Goal: Information Seeking & Learning: Compare options

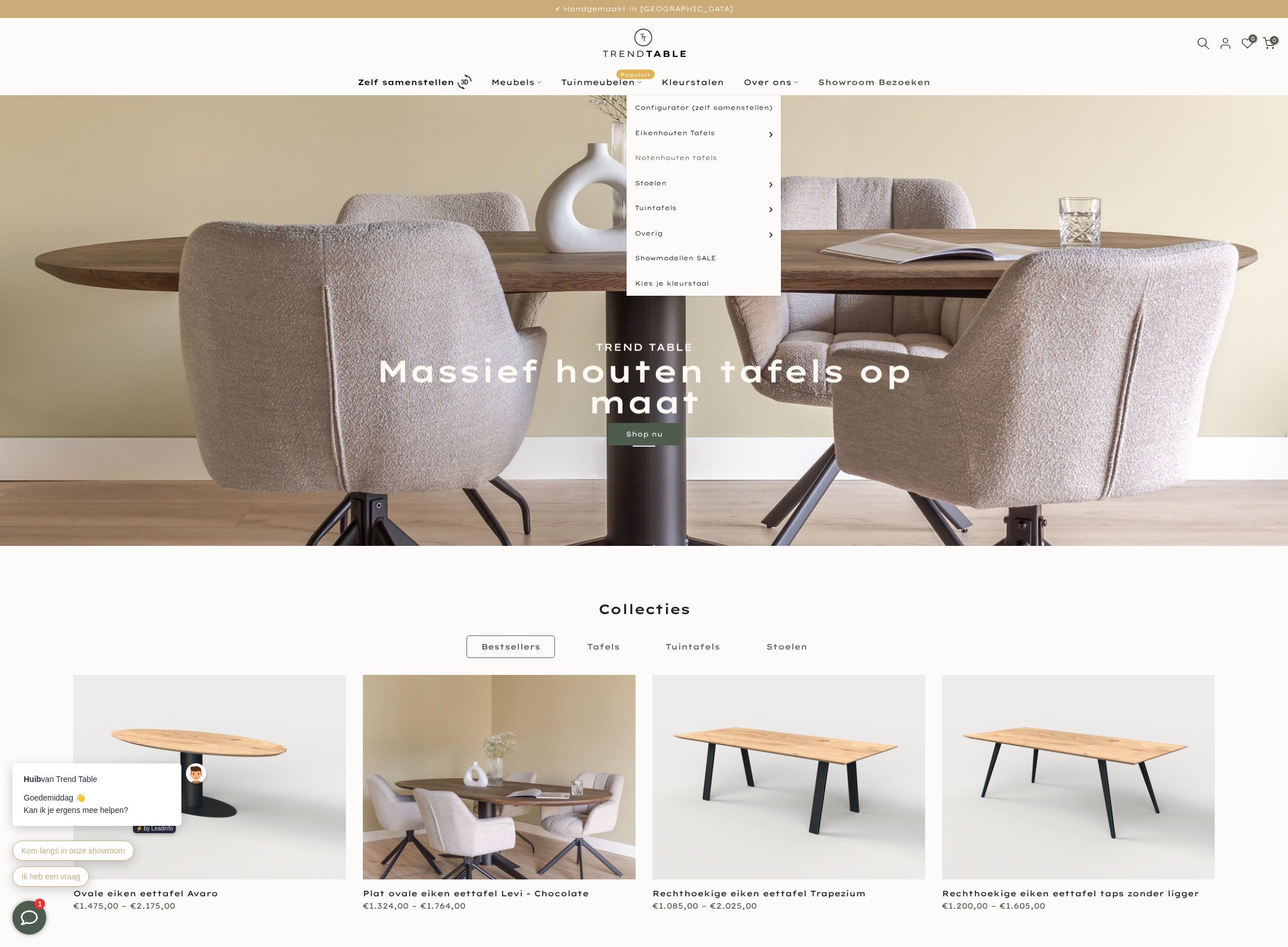
click at [706, 156] on link "Notenhouten tafels" at bounding box center [704, 158] width 155 height 25
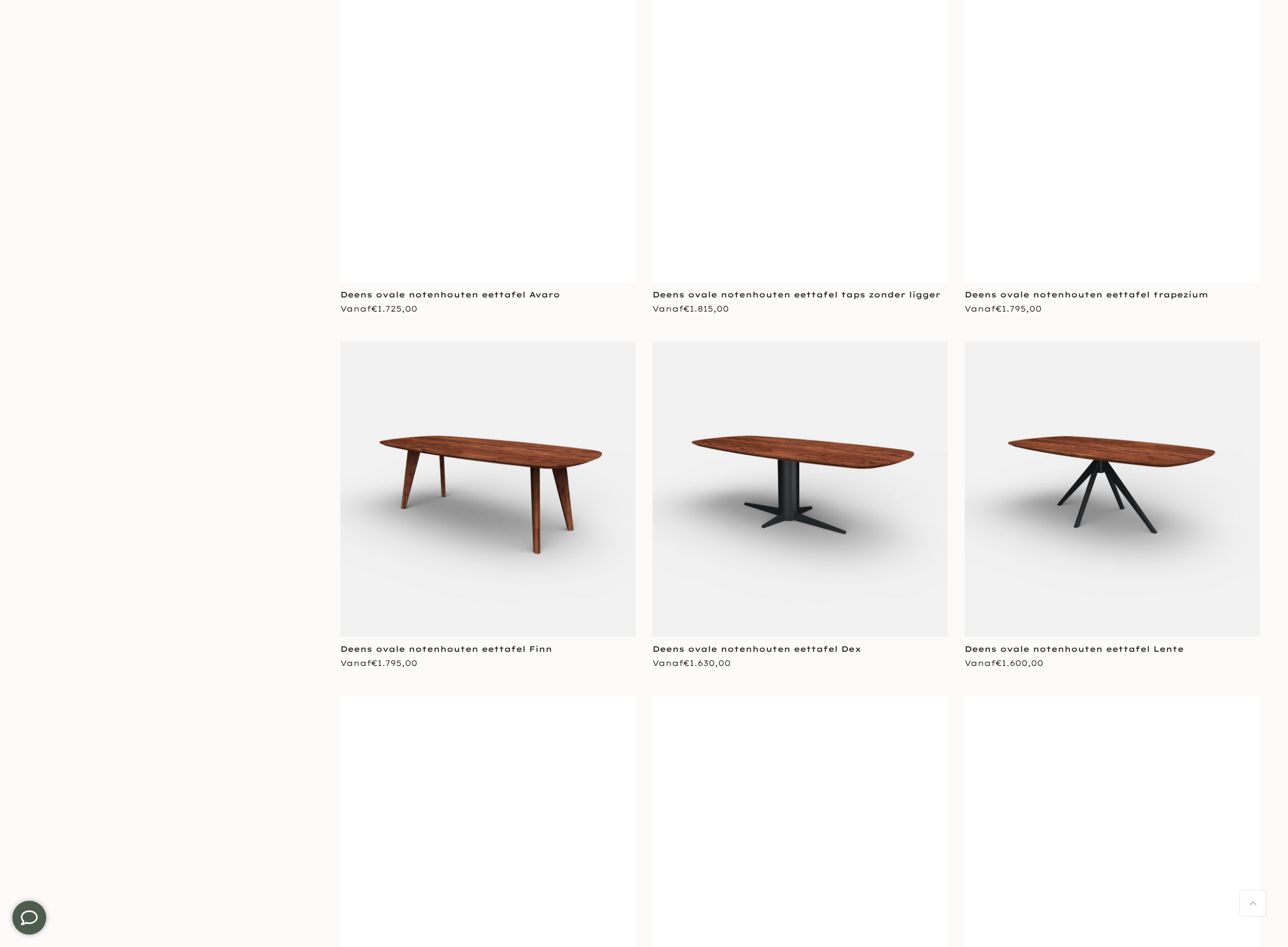
scroll to position [7734, 0]
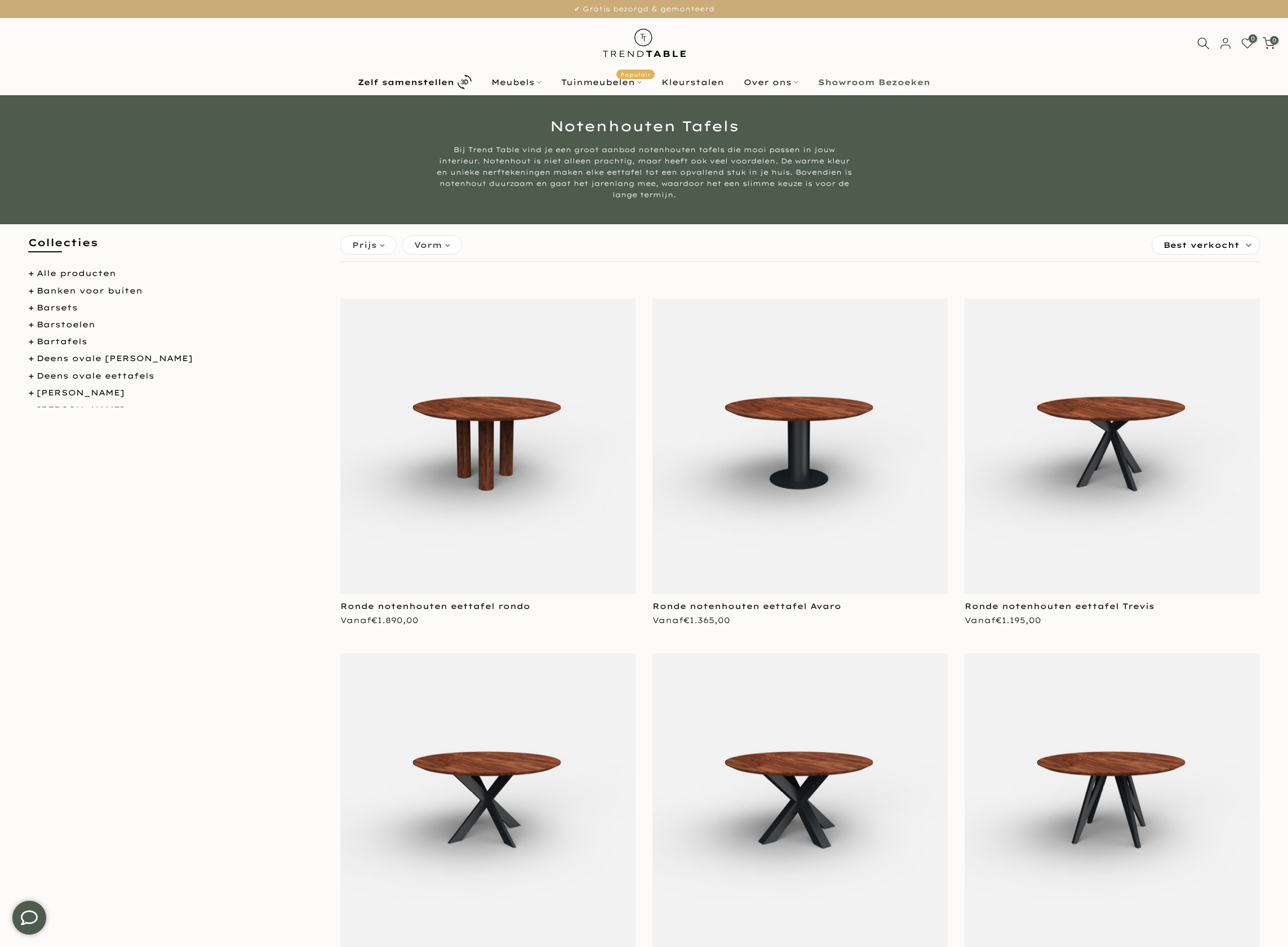
click at [432, 247] on span "Vorm" at bounding box center [428, 244] width 28 height 12
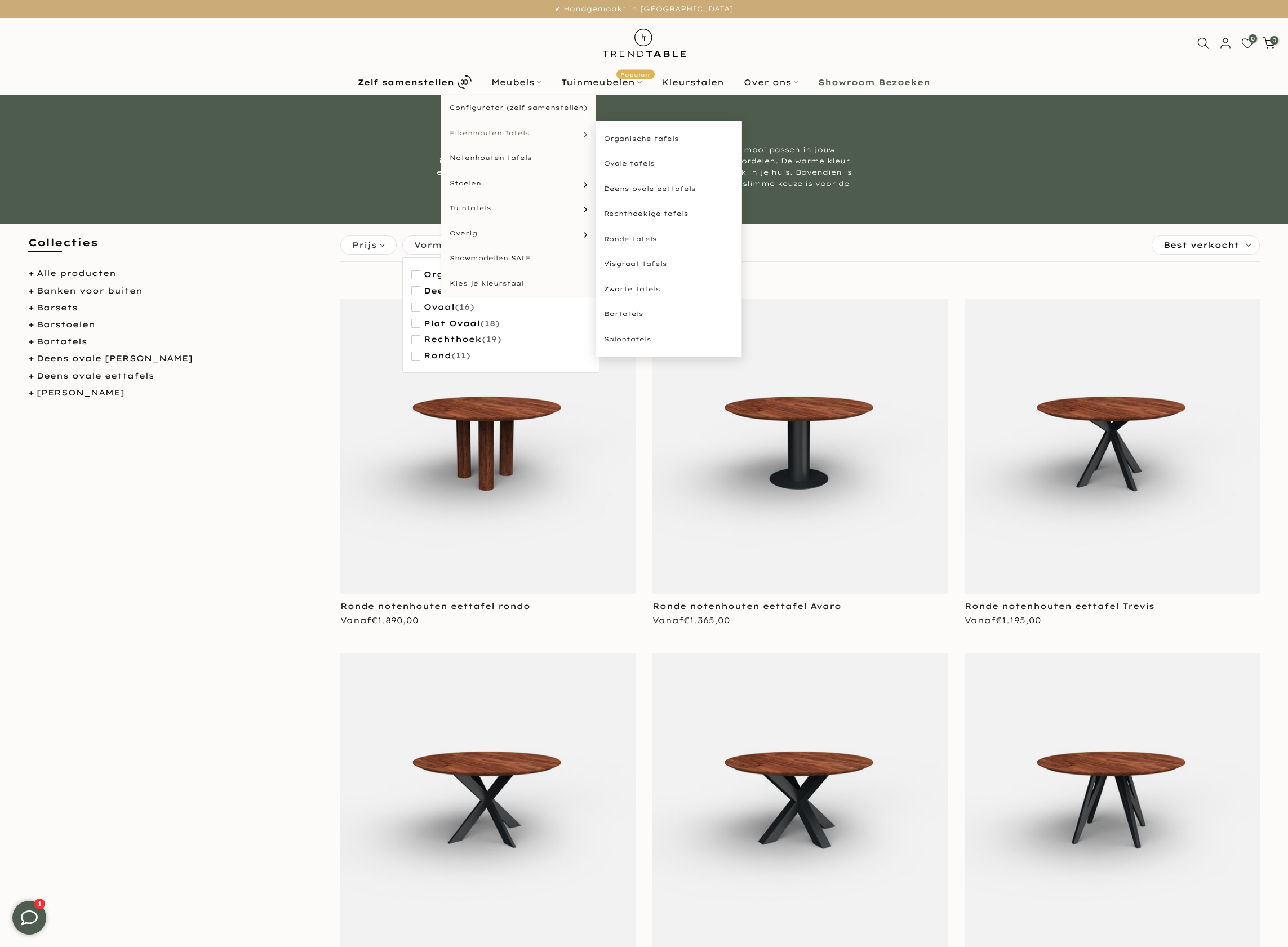
click at [536, 137] on link "Eikenhouten Tafels" at bounding box center [518, 133] width 155 height 25
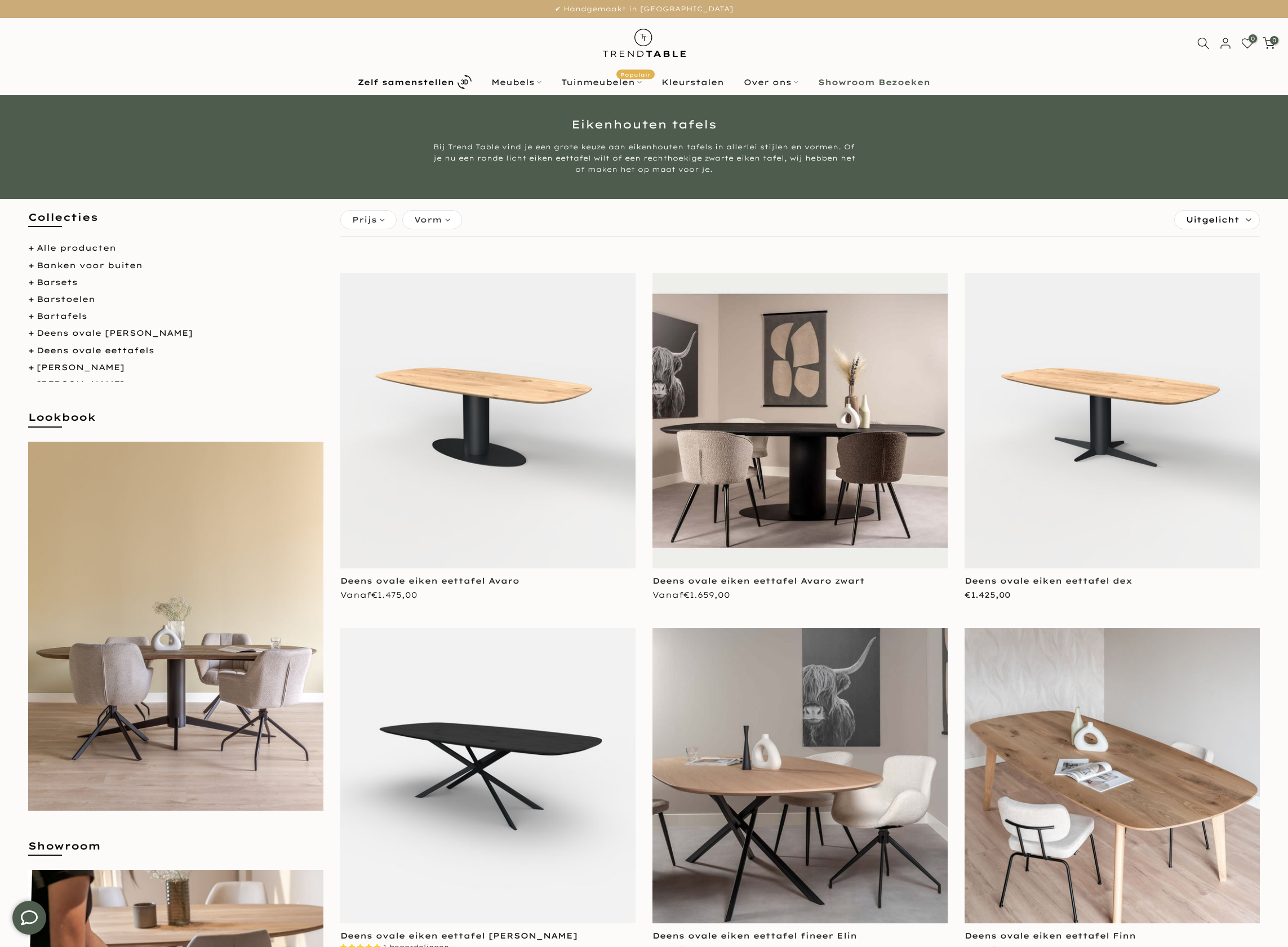
click at [434, 215] on span "Vorm" at bounding box center [428, 219] width 28 height 12
click at [439, 218] on span "Vorm" at bounding box center [428, 219] width 28 height 12
drag, startPoint x: 573, startPoint y: 123, endPoint x: 665, endPoint y: 124, distance: 92.0
click at [665, 124] on h1 "Eikenhouten tafels" at bounding box center [644, 124] width 659 height 11
copy h1 "Eikenhouten"
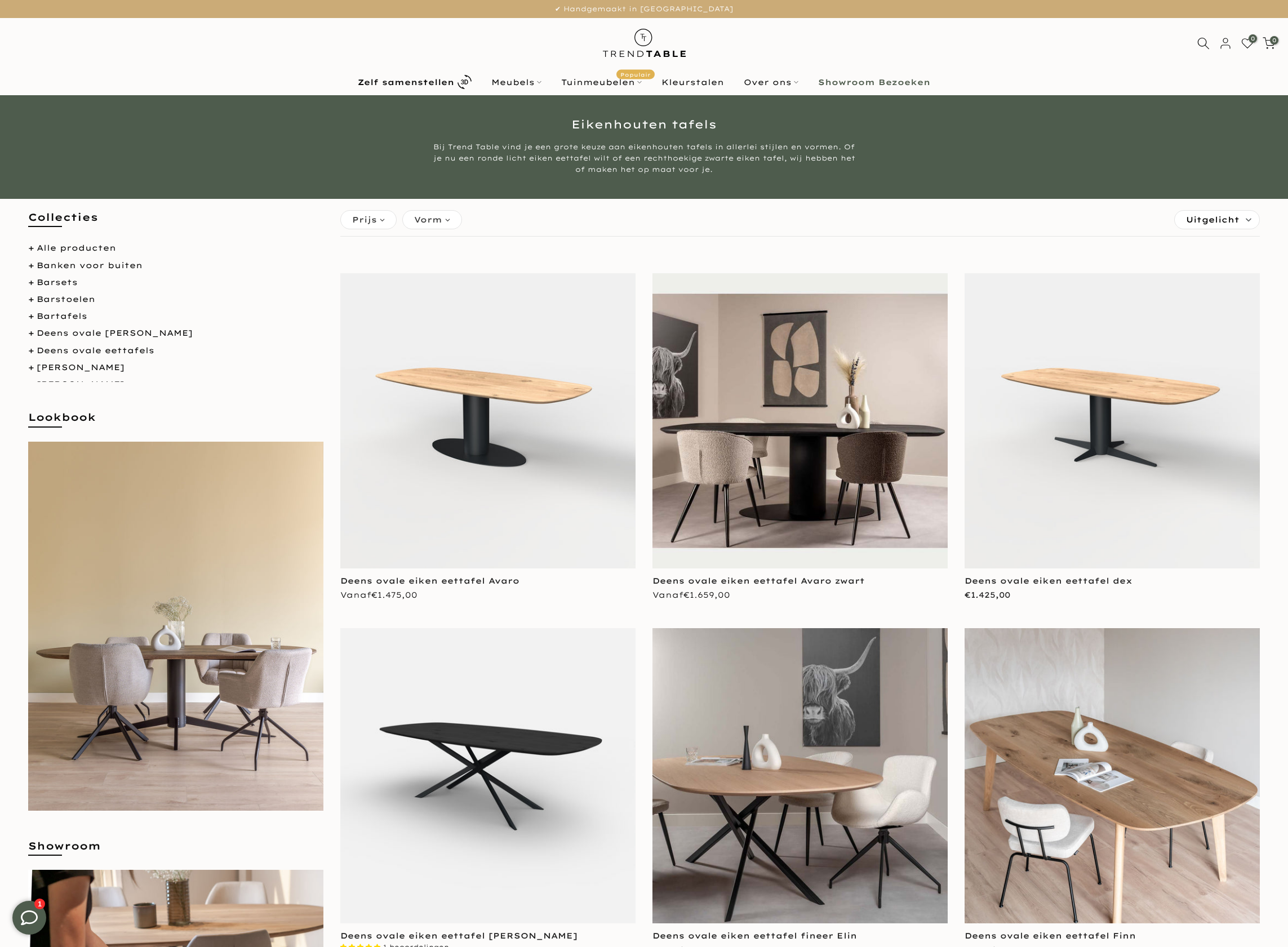
click at [437, 220] on span "Vorm" at bounding box center [428, 219] width 28 height 12
click at [468, 349] on span "Organisch" at bounding box center [451, 347] width 55 height 9
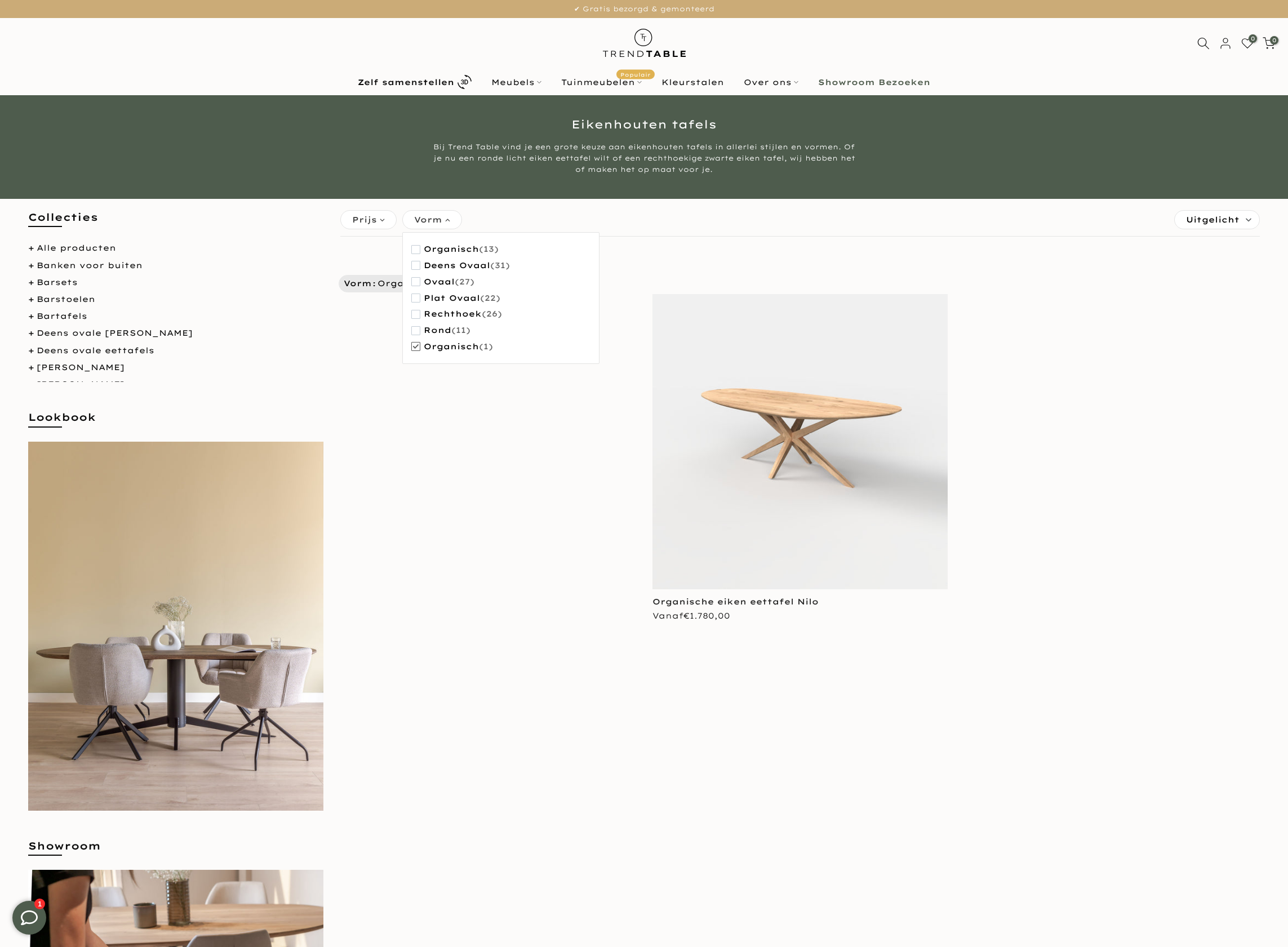
click at [468, 349] on span "Organisch" at bounding box center [451, 347] width 55 height 9
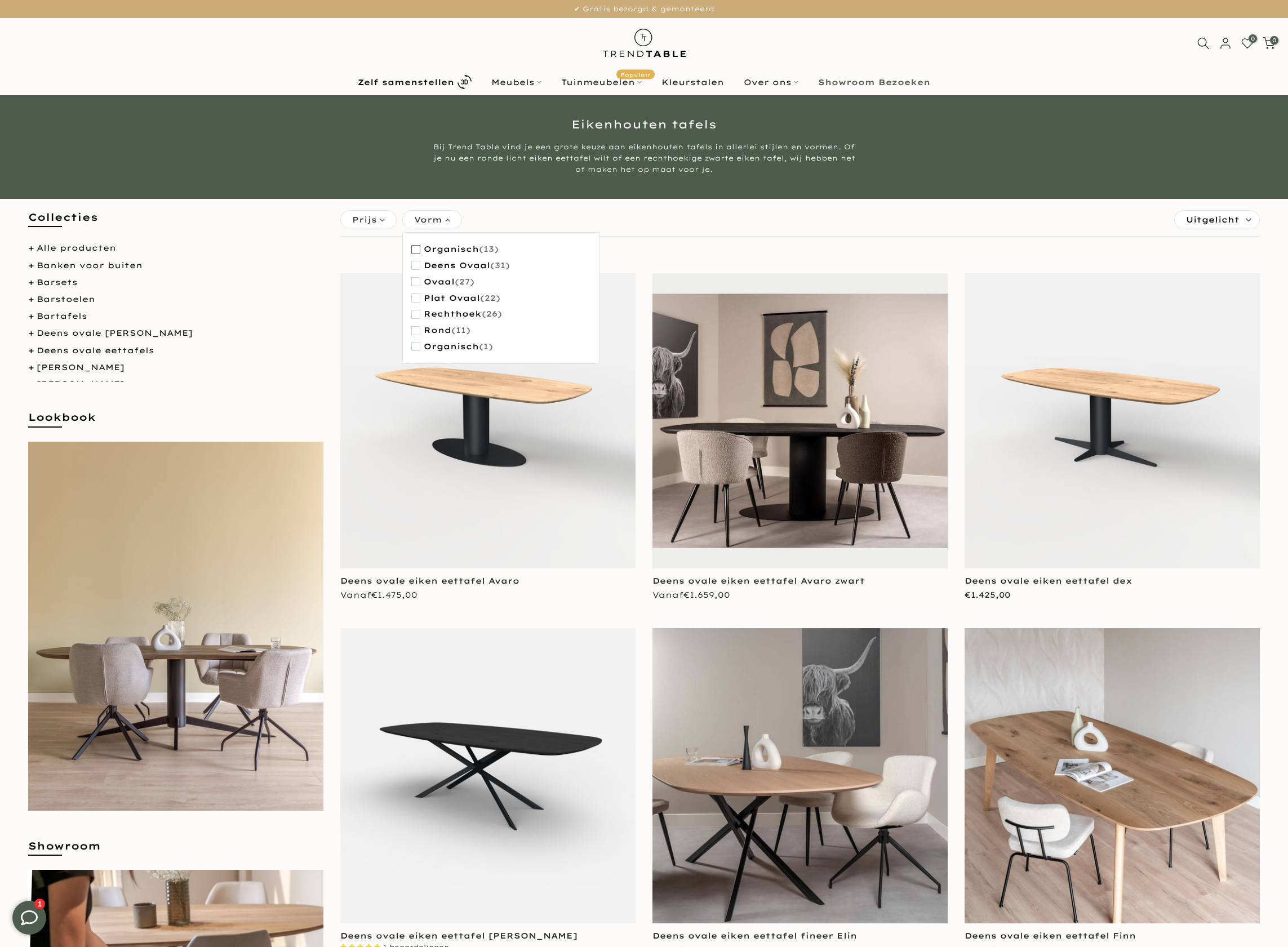
click at [465, 250] on span "organisch" at bounding box center [451, 249] width 55 height 9
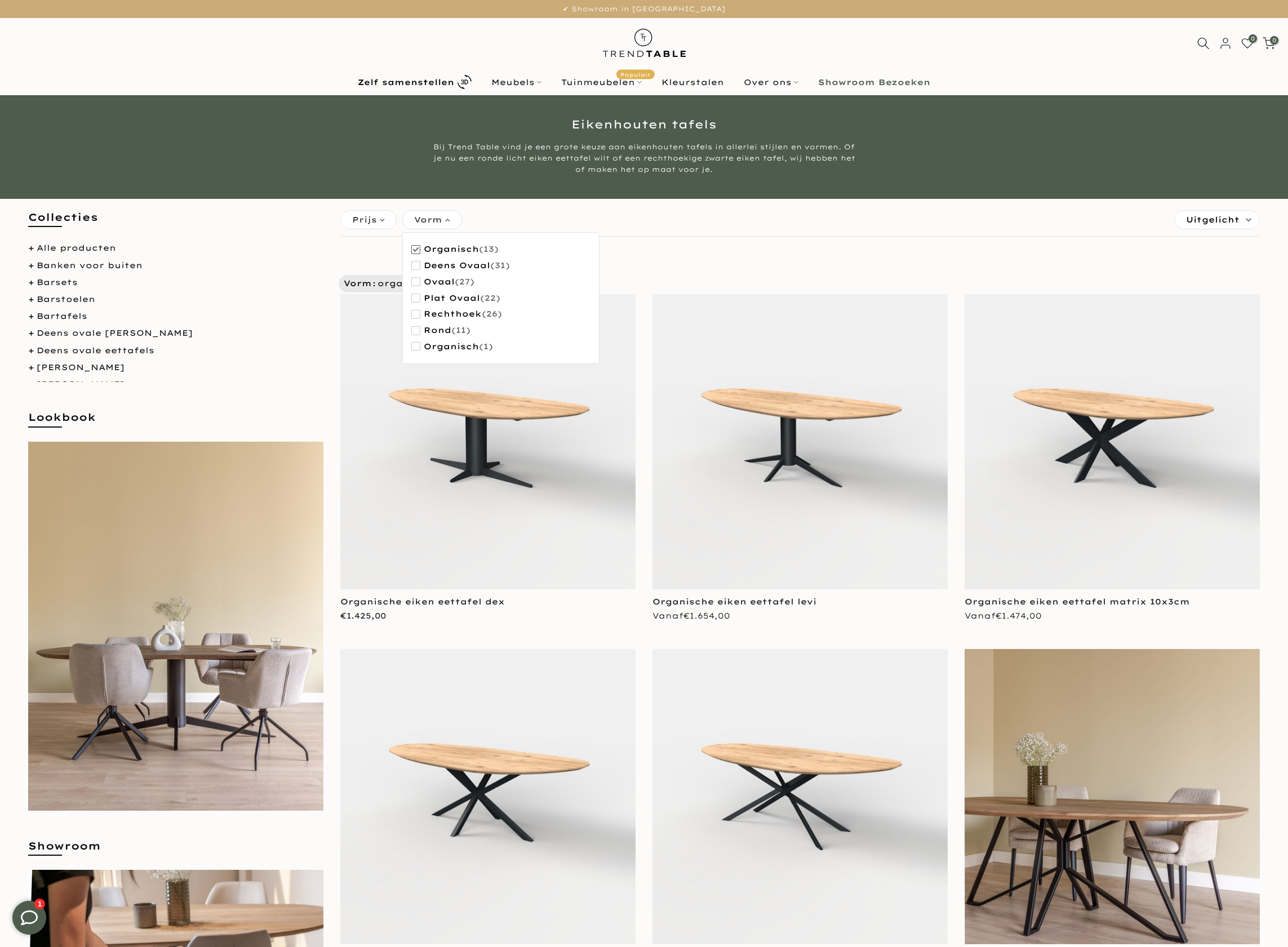
click at [465, 250] on span "organisch" at bounding box center [451, 249] width 55 height 9
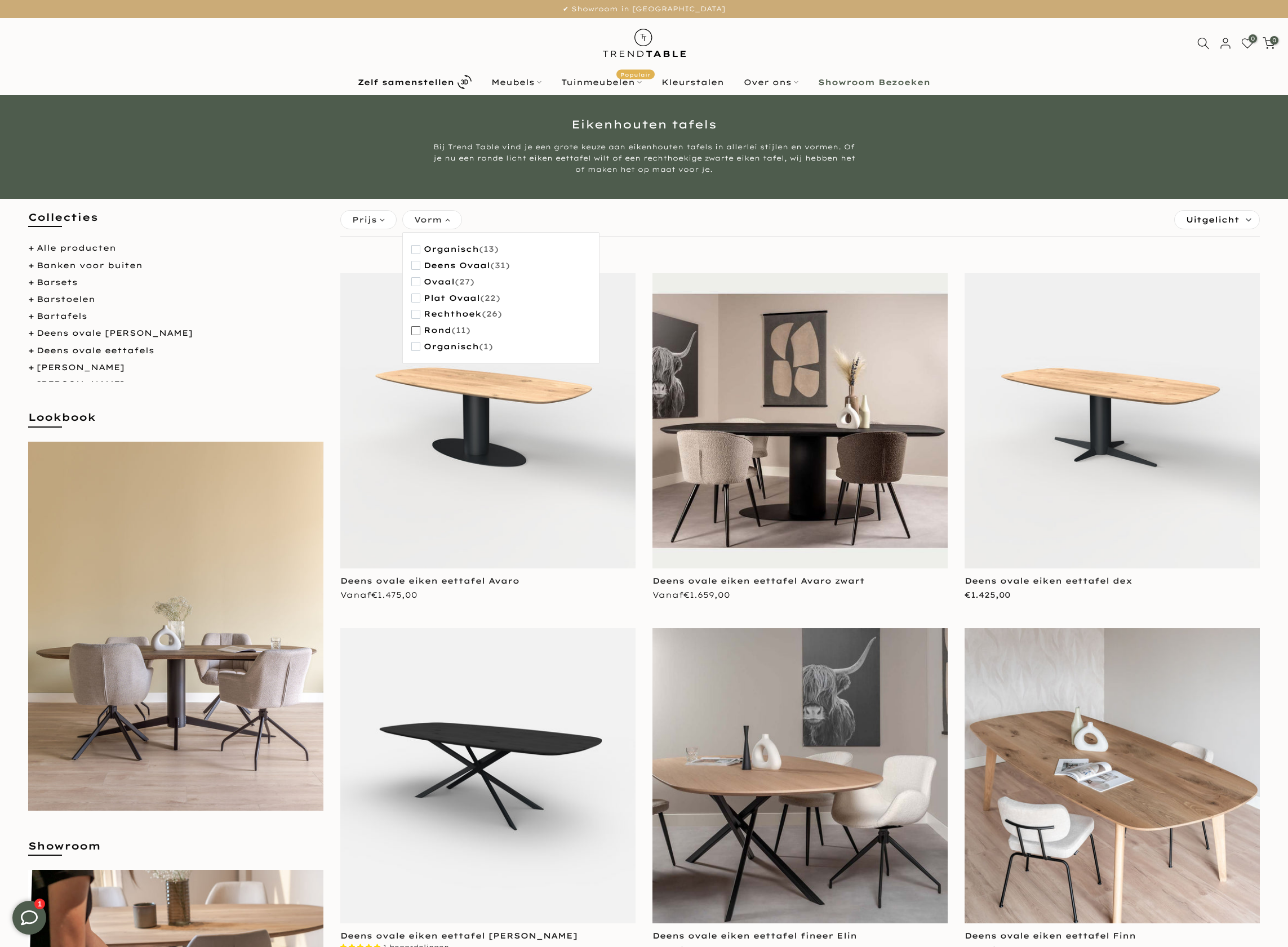
click at [467, 335] on button "rond (11)" at bounding box center [441, 330] width 59 height 16
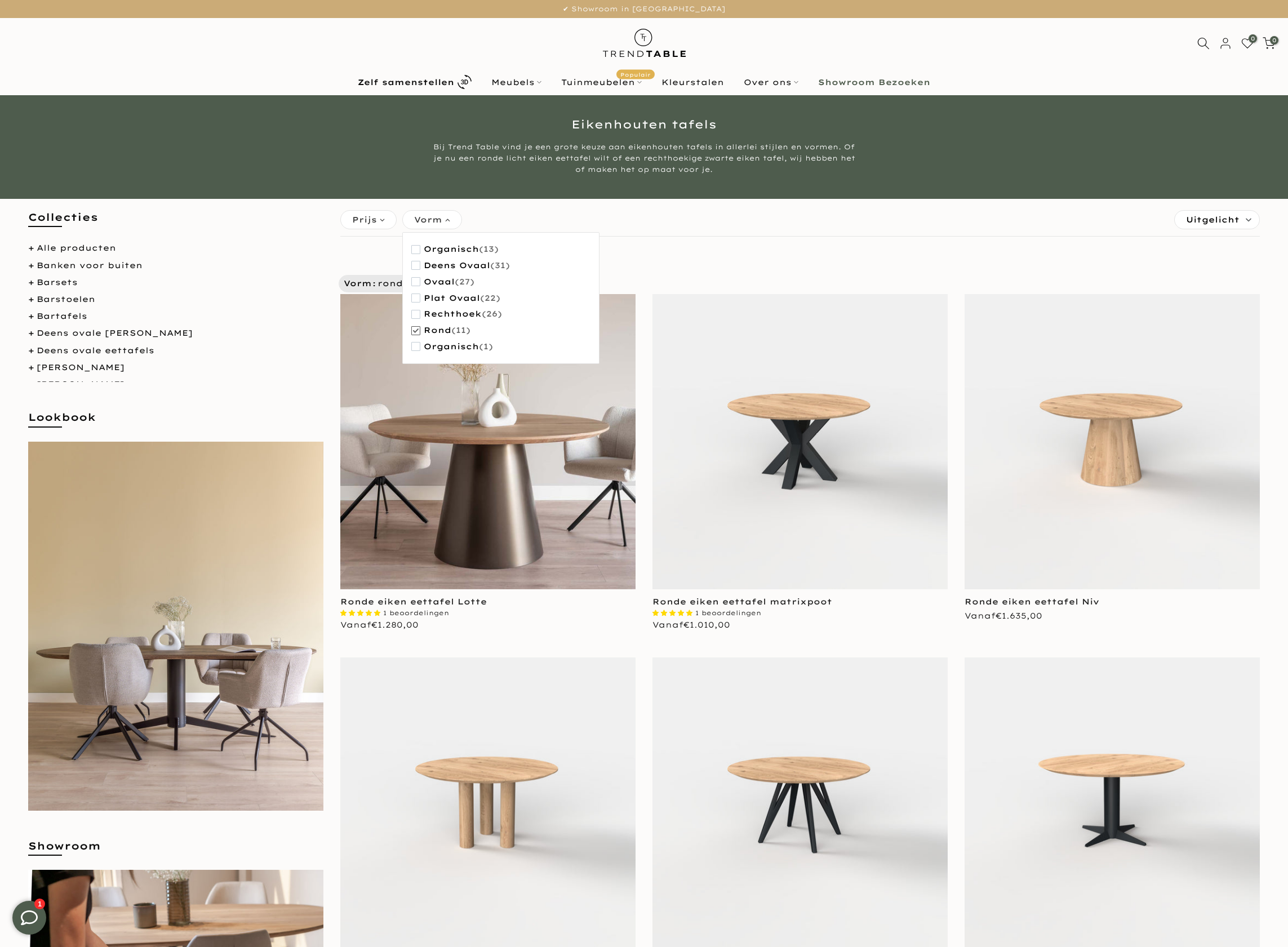
click at [467, 335] on button "rond (11)" at bounding box center [441, 330] width 59 height 16
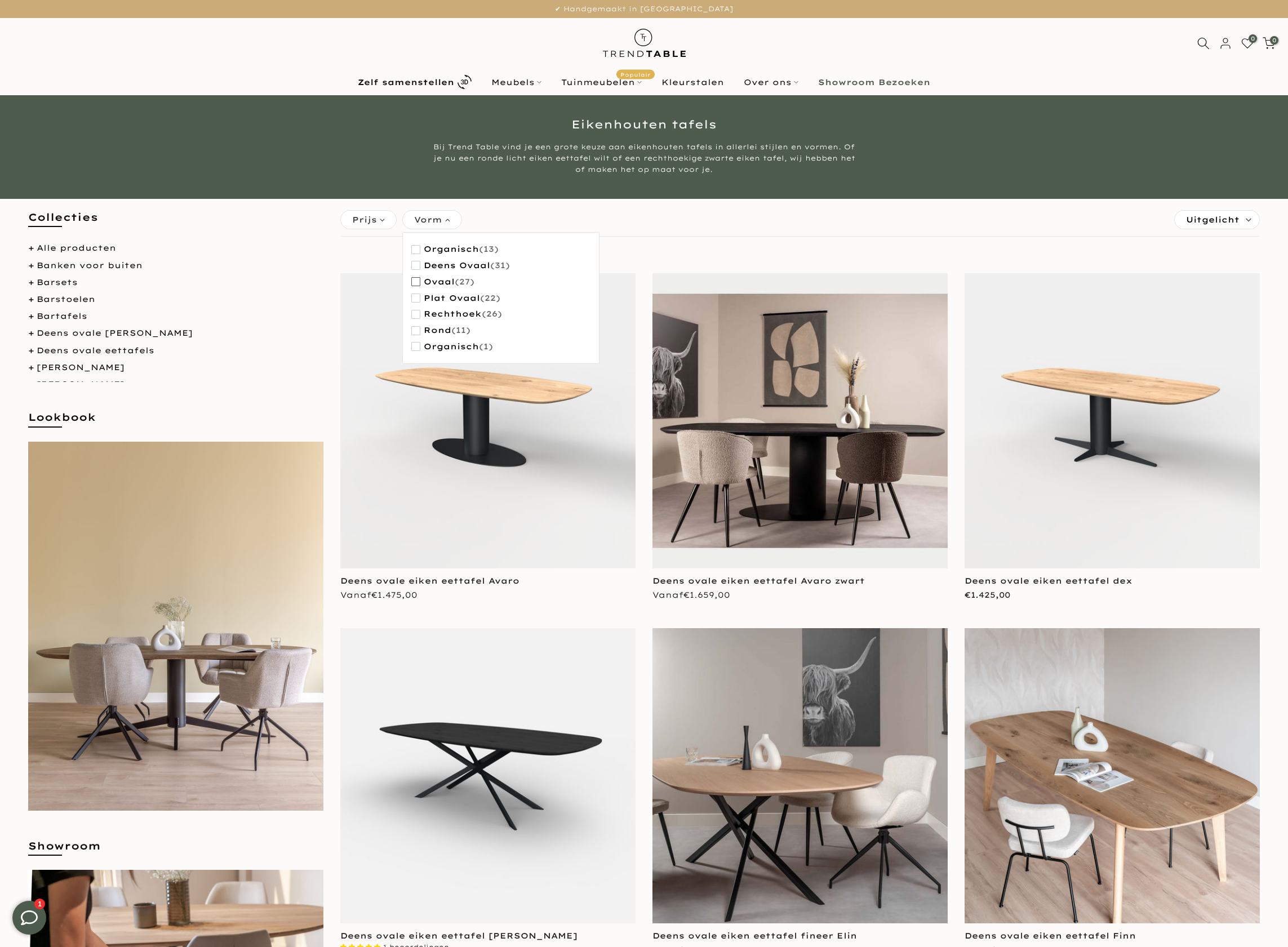
click at [450, 285] on span "ovaal" at bounding box center [439, 282] width 31 height 9
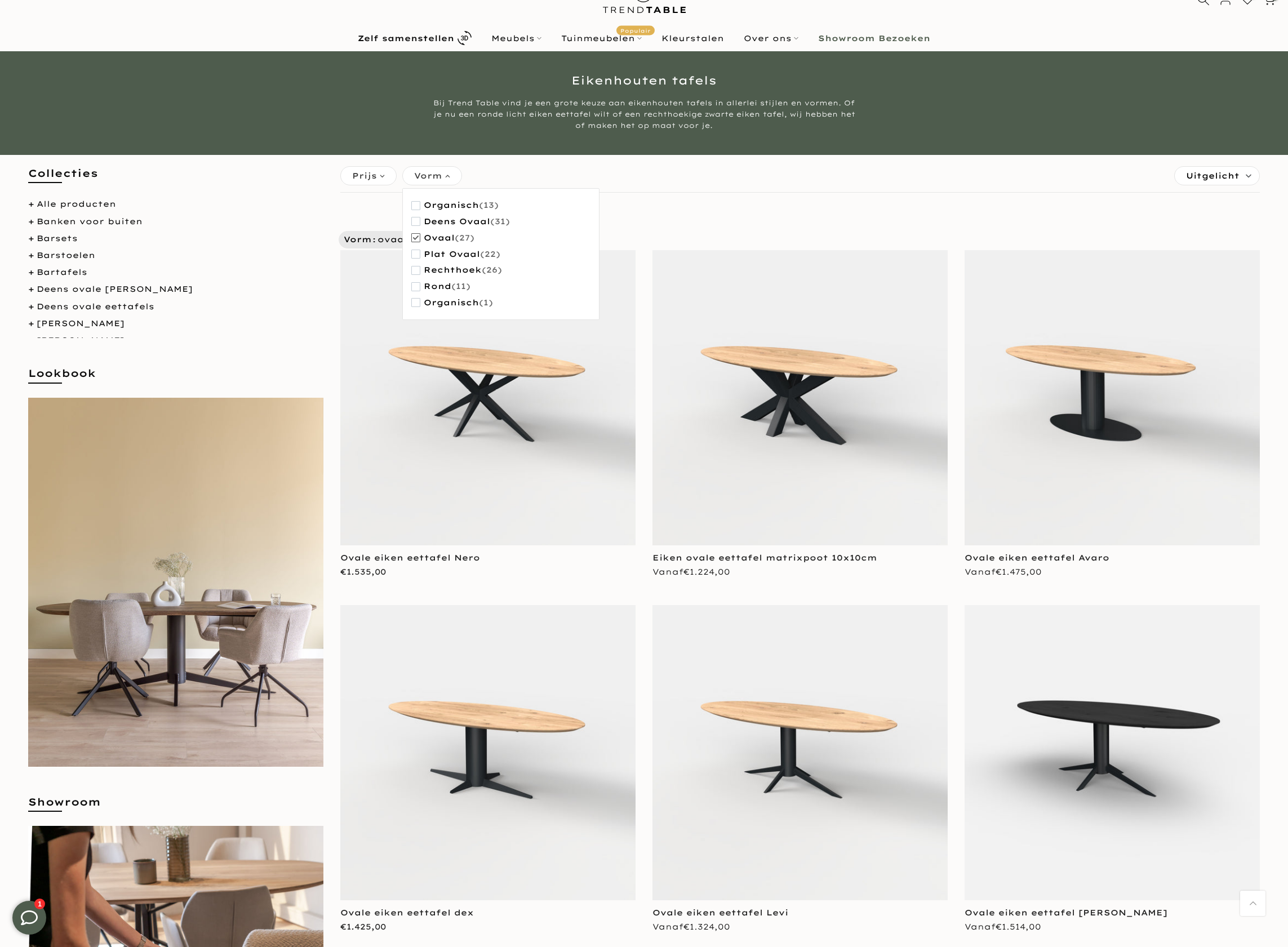
scroll to position [38, 0]
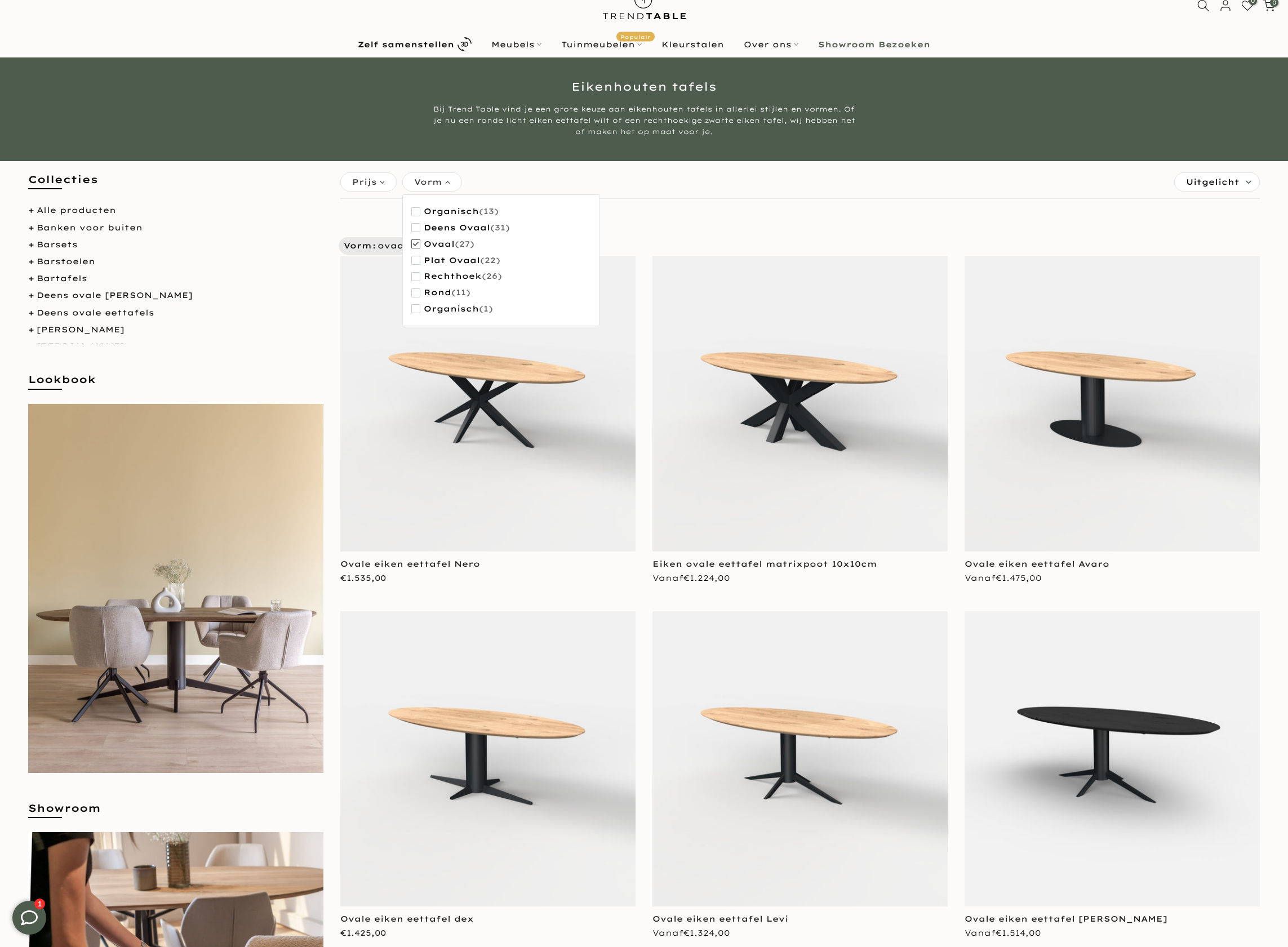
click at [449, 247] on span "ovaal" at bounding box center [439, 244] width 31 height 9
